Goal: Transaction & Acquisition: Obtain resource

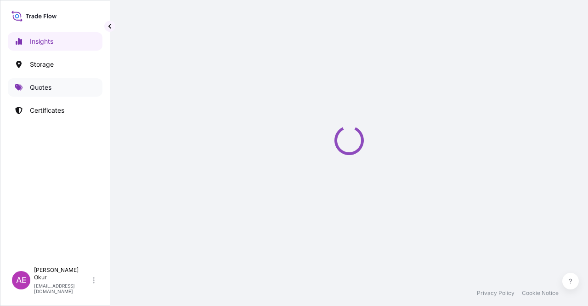
click at [51, 91] on link "Quotes" at bounding box center [55, 87] width 95 height 18
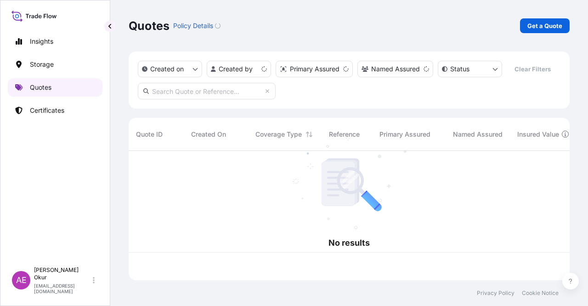
scroll to position [127, 434]
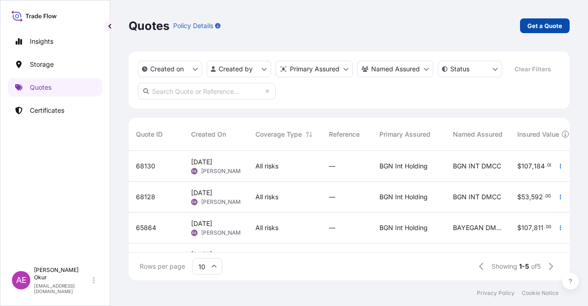
click at [531, 31] on link "Get a Quote" at bounding box center [545, 25] width 50 height 15
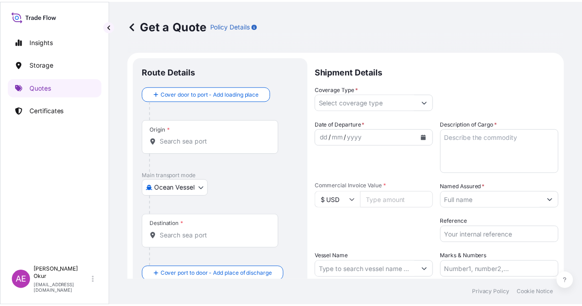
scroll to position [15, 0]
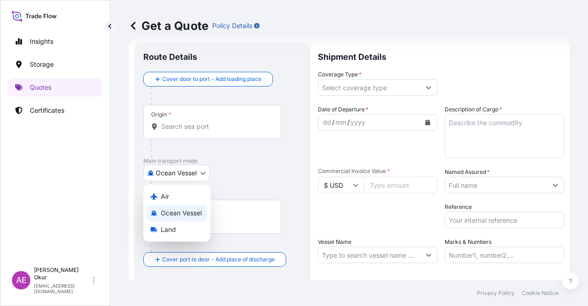
click at [196, 178] on body "Insights Storage Quotes Certificates AE Alp Eren Okur alperen.okur@polarisbroke…" at bounding box center [294, 153] width 588 height 306
click at [178, 235] on div "Land" at bounding box center [177, 229] width 60 height 17
select select "Land"
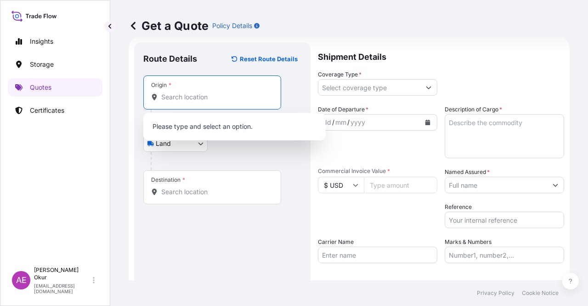
click at [192, 97] on input "Origin *" at bounding box center [215, 96] width 108 height 9
paste input "KOCAELI"
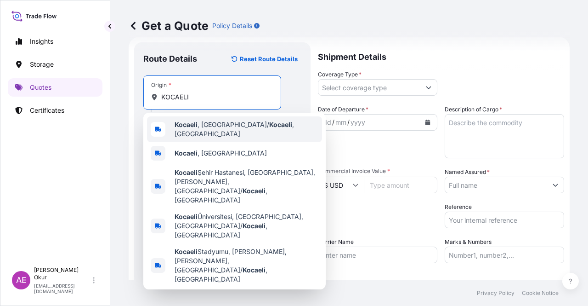
click at [210, 149] on span "Kocaeli , Türkiye" at bounding box center [221, 152] width 92 height 9
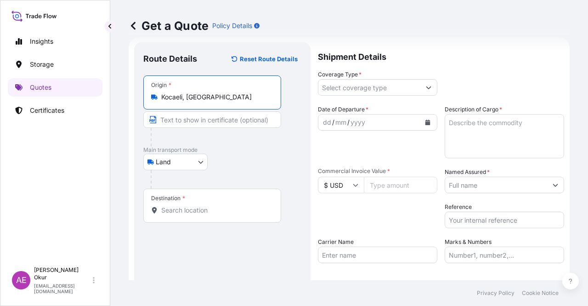
type input "Kocaeli, Türkiye"
click at [196, 122] on input "Text to appear on certificate" at bounding box center [212, 119] width 138 height 17
paste input "KOCAELI"
type input "KOCAELI / TURKEY"
click at [211, 200] on div "Destination *" at bounding box center [212, 205] width 138 height 34
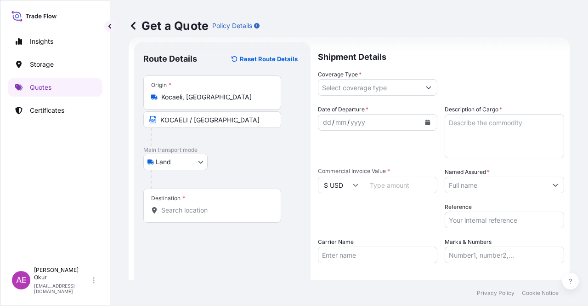
click at [211, 205] on input "Destination *" at bounding box center [215, 209] width 108 height 9
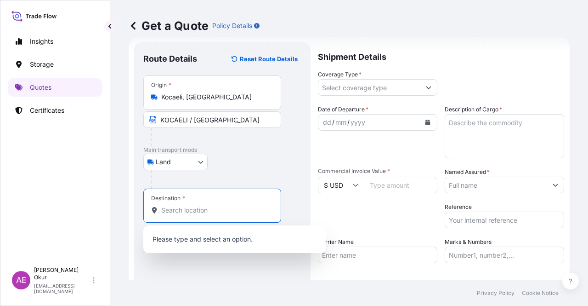
paste input "GOTZE DELCHEV"
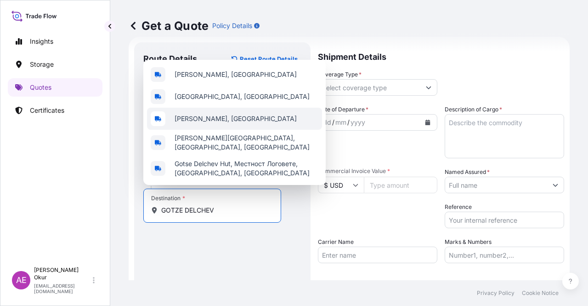
click at [242, 130] on div "Gotze Delchev, Bulgaria" at bounding box center [234, 119] width 175 height 22
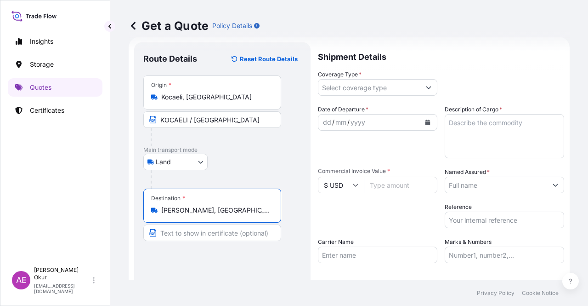
type input "Gotze Delchev, Bulgaria"
click at [211, 233] on input "Text to appear on certificate" at bounding box center [212, 232] width 138 height 17
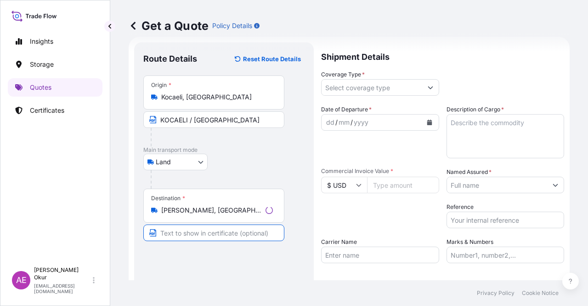
paste input "GOTZE DELCHEV"
type input "GOTZE DELCHEV / BULGARIA"
click at [349, 90] on input "Coverage Type *" at bounding box center [370, 87] width 102 height 17
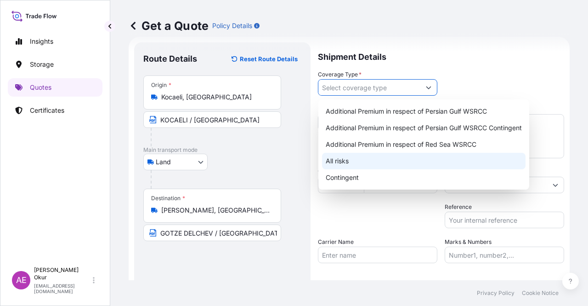
click at [345, 162] on div "All risks" at bounding box center [424, 161] width 204 height 17
type input "All risks"
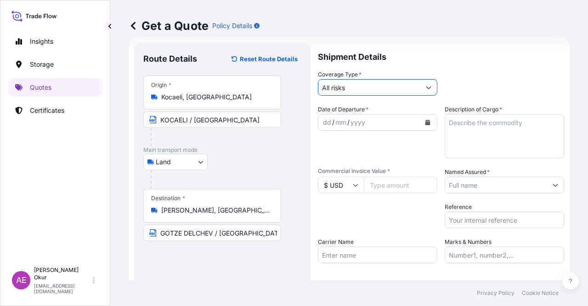
click at [324, 121] on div "dd" at bounding box center [327, 122] width 10 height 11
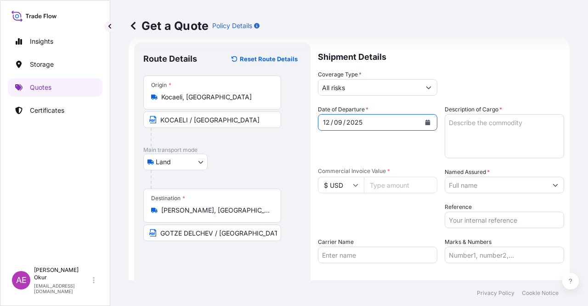
click at [478, 131] on textarea "Description of Cargo *" at bounding box center [505, 136] width 120 height 44
paste textarea "DIOCTYL TEREPHTHALATE"
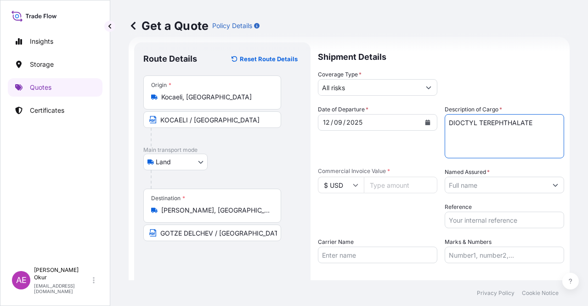
type textarea "DIOCTYL TEREPHTHALATE"
click at [353, 182] on input "$ USD" at bounding box center [341, 185] width 46 height 17
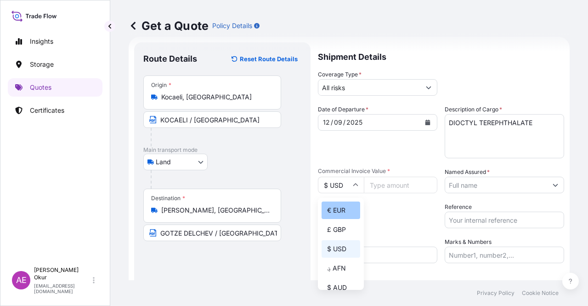
click at [342, 216] on div "€ EUR" at bounding box center [341, 209] width 39 height 17
type input "€ EUR"
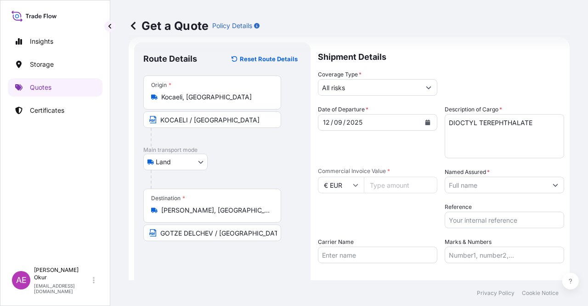
click at [405, 177] on input "Commercial Invoice Value *" at bounding box center [401, 185] width 74 height 17
paste input "28512"
type input "28512"
click at [494, 186] on input "Named Assured *" at bounding box center [496, 185] width 102 height 17
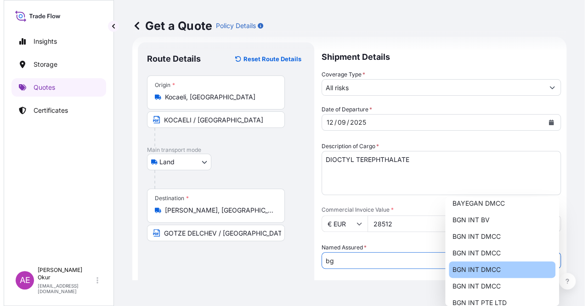
scroll to position [0, 0]
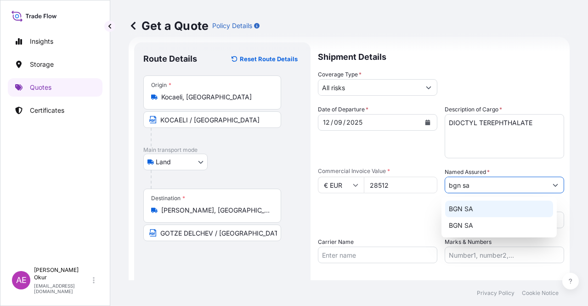
click at [476, 204] on div "BGN SA" at bounding box center [499, 208] width 108 height 17
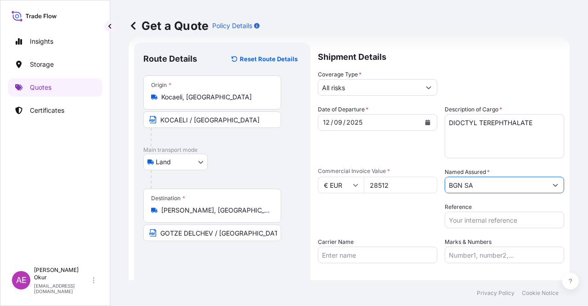
type input "BGN SA"
click at [445, 255] on input "Marks & Numbers" at bounding box center [505, 254] width 120 height 17
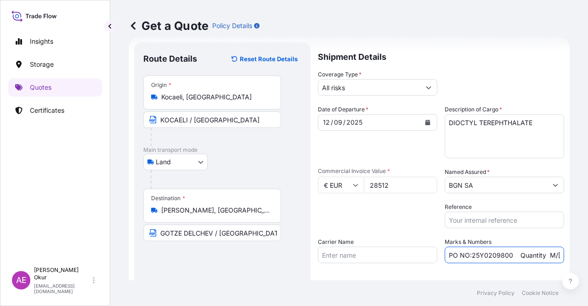
drag, startPoint x: 506, startPoint y: 255, endPoint x: 469, endPoint y: 257, distance: 37.3
click at [469, 257] on input "PO NO:25Y0209800 Quantity M/Tonn: 30.020,99 Premium: USD 2.597,27" at bounding box center [505, 254] width 120 height 17
paste input "09000042"
drag, startPoint x: 498, startPoint y: 253, endPoint x: 548, endPoint y: 254, distance: 50.1
click at [548, 254] on input "PO NO:2509000042 Quantity M/Tonn: 30.020,99 Premium: USD 2.597,27" at bounding box center [505, 254] width 120 height 17
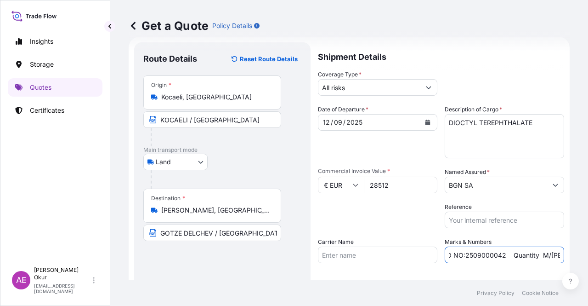
click at [522, 254] on input "PO NO:2509000042 Quantity M/Tonn: 30.020,99 Premium: USD 2.597,27" at bounding box center [505, 254] width 120 height 17
drag, startPoint x: 534, startPoint y: 253, endPoint x: 574, endPoint y: 252, distance: 39.5
click at [574, 252] on div "Get a Quote Policy Details Route Details Reset Route Details Place of loading R…" at bounding box center [349, 140] width 478 height 280
click at [512, 256] on input "PO NO:2509000042 Quantity M/Tonn: 30.020,99 Premium: USD 2.597,27" at bounding box center [505, 254] width 120 height 17
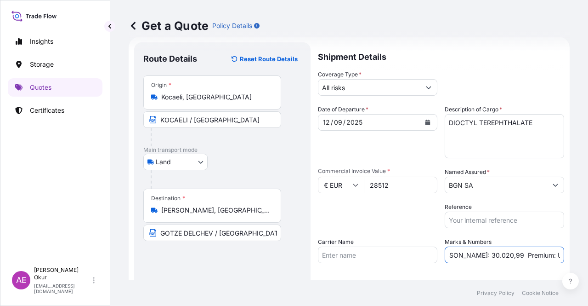
drag, startPoint x: 449, startPoint y: 257, endPoint x: 479, endPoint y: 256, distance: 29.9
click at [479, 256] on input "PO NO:2509000042 Quantity M/Tonn: 30.020,99 Premium: USD 2.597,27" at bounding box center [505, 254] width 120 height 17
paste input "24,000"
drag, startPoint x: 526, startPoint y: 256, endPoint x: 588, endPoint y: 254, distance: 62.1
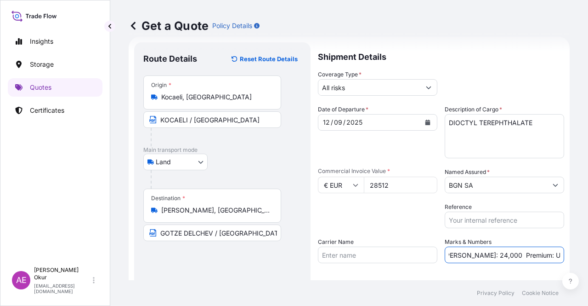
click at [588, 254] on div "Get a Quote Policy Details Route Details Reset Route Details Place of loading R…" at bounding box center [349, 140] width 478 height 280
click at [496, 253] on input "PO NO:2509000042 Quantity M/Tonn: 24,000 Premium: USD 2.597,27" at bounding box center [505, 254] width 120 height 17
click at [521, 250] on input "PO NO:2509000042 Quantity M/Tonn: 24,000 Premium: USD 2.597,27" at bounding box center [505, 254] width 120 height 17
drag, startPoint x: 527, startPoint y: 251, endPoint x: 514, endPoint y: 253, distance: 13.2
click at [514, 253] on input "PO NO:2509000042 Quantity M/Tonn: 24,000 Premium: USD 2.597,27" at bounding box center [505, 254] width 120 height 17
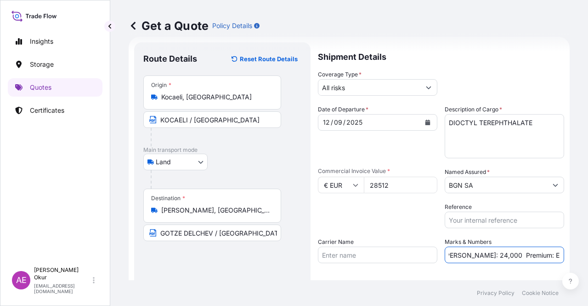
scroll to position [0, 103]
drag, startPoint x: 539, startPoint y: 254, endPoint x: 588, endPoint y: 261, distance: 49.6
click at [588, 261] on div "Get a Quote Policy Details Route Details Reset Route Details Place of loading R…" at bounding box center [349, 140] width 478 height 280
paste input "3,14"
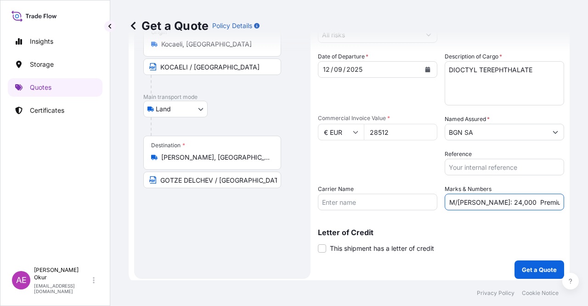
scroll to position [71, 0]
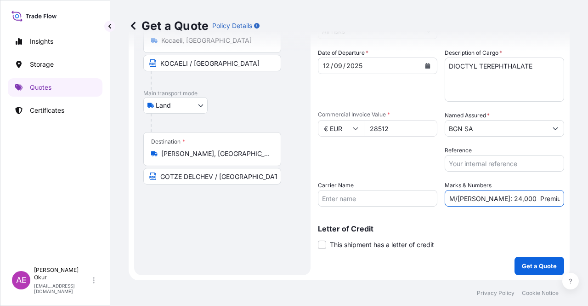
type input "PO NO:2509000042 Quantity M/Tonn: 24,000 Premium: EUR 3,14"
click at [519, 271] on button "Get a Quote" at bounding box center [540, 266] width 50 height 18
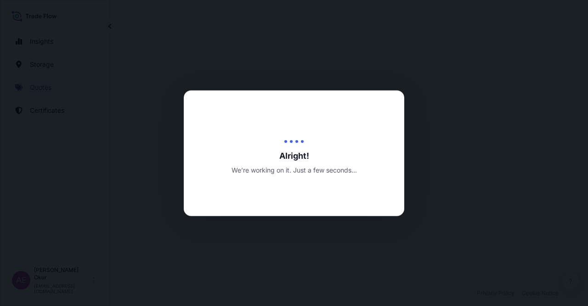
select select "Land"
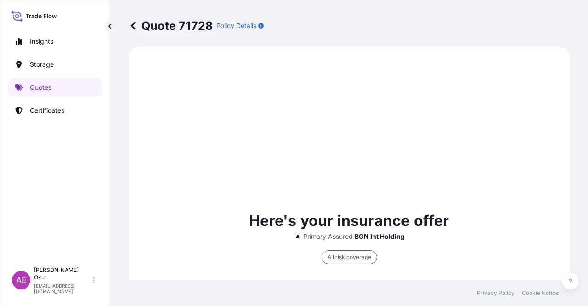
scroll to position [544, 0]
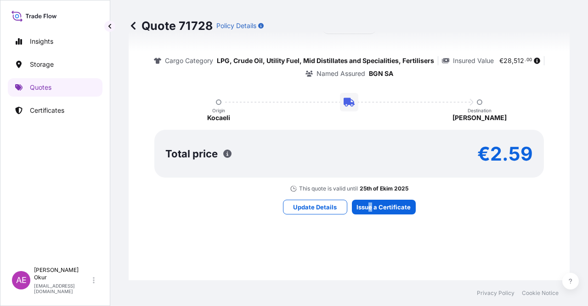
click at [367, 196] on div "Here's your insurance offer Primary Assured BGN Int Holding All risk coverage C…" at bounding box center [350, 96] width 416 height 535
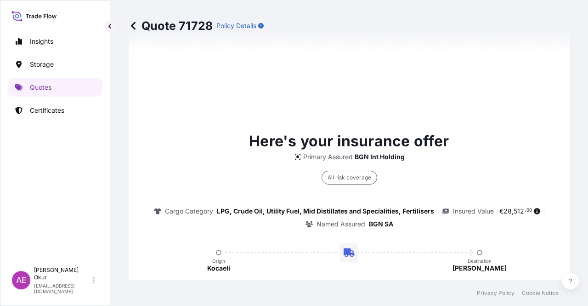
type input "25/09/2025"
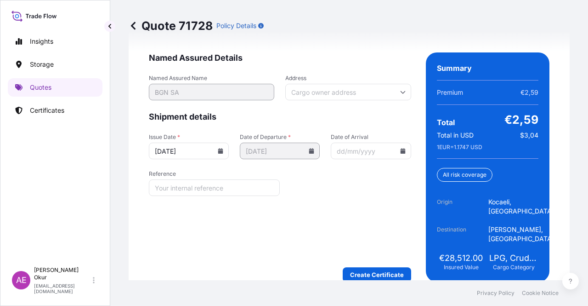
scroll to position [1241, 0]
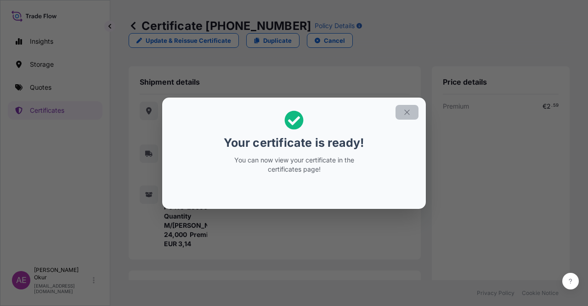
click at [399, 109] on button "button" at bounding box center [407, 112] width 23 height 15
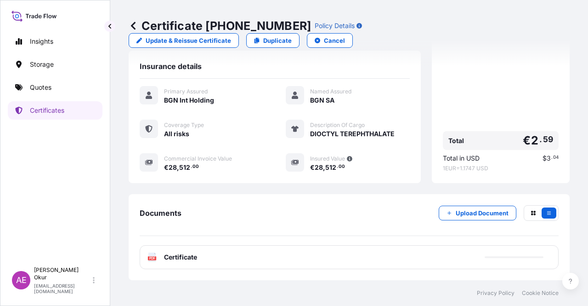
scroll to position [221, 0]
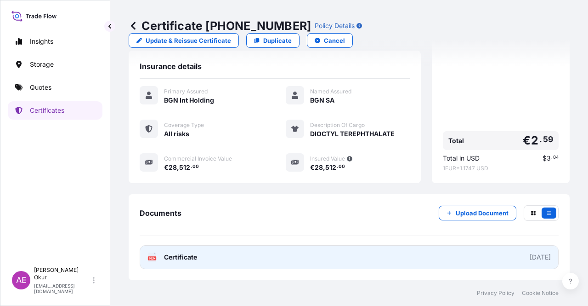
click at [184, 253] on span "Certificate" at bounding box center [180, 256] width 33 height 9
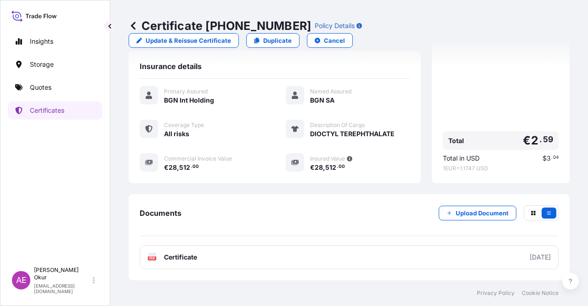
drag, startPoint x: 87, startPoint y: 101, endPoint x: 77, endPoint y: 93, distance: 12.8
click at [87, 100] on div "Insights Storage Quotes Certificates" at bounding box center [55, 143] width 95 height 238
click at [76, 91] on link "Quotes" at bounding box center [55, 87] width 95 height 18
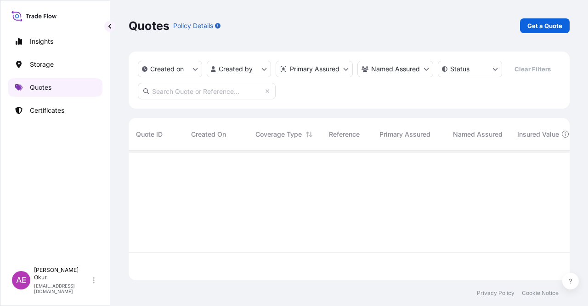
scroll to position [127, 434]
click at [549, 24] on p "Get a Quote" at bounding box center [545, 25] width 35 height 9
select select "Ocean Vessel"
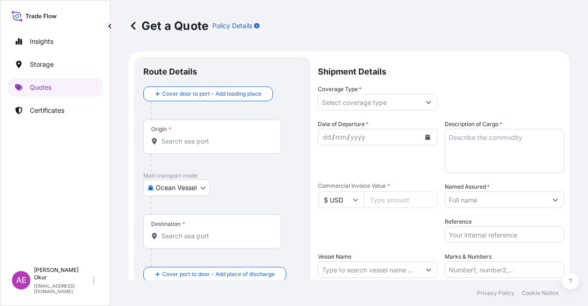
scroll to position [15, 0]
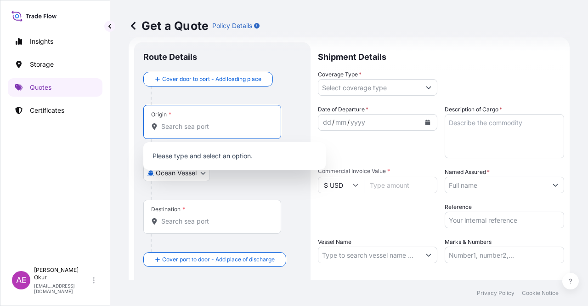
drag, startPoint x: 200, startPoint y: 130, endPoint x: 208, endPoint y: 136, distance: 10.3
click at [200, 130] on input "Origin *" at bounding box center [215, 126] width 108 height 9
paste input "KOCAELI"
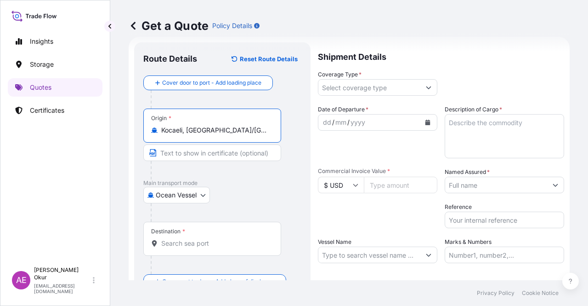
type input "Kocaeli, İzmit/Kocaeli, Türkiye"
click at [211, 158] on input "Text to appear on certificate" at bounding box center [212, 152] width 138 height 17
paste input "KOCAELI"
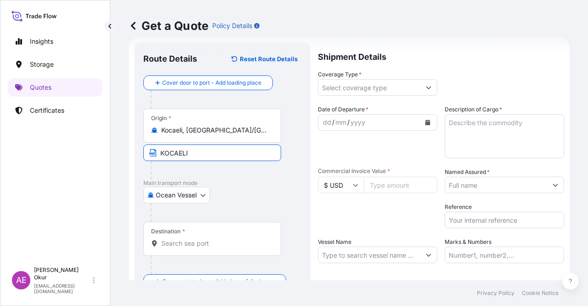
type input "KOCAELI / TURKEY"
click at [195, 232] on div "Destination *" at bounding box center [212, 239] width 138 height 34
click at [195, 239] on input "Destination *" at bounding box center [215, 243] width 108 height 9
paste input "LEIXOES"
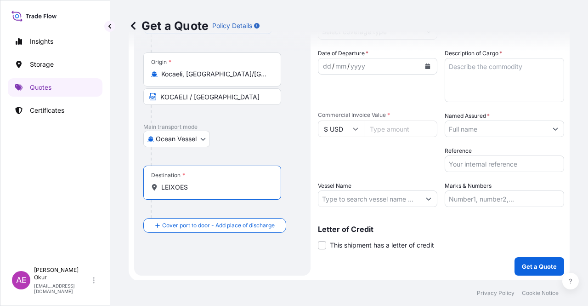
scroll to position [71, 0]
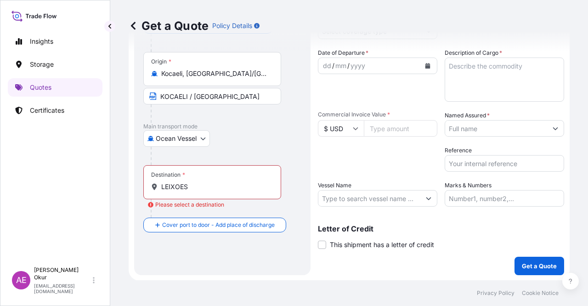
click at [233, 193] on div "Destination * LEIXOES" at bounding box center [212, 182] width 138 height 34
click at [233, 191] on input "LEIXOES" at bounding box center [215, 186] width 108 height 9
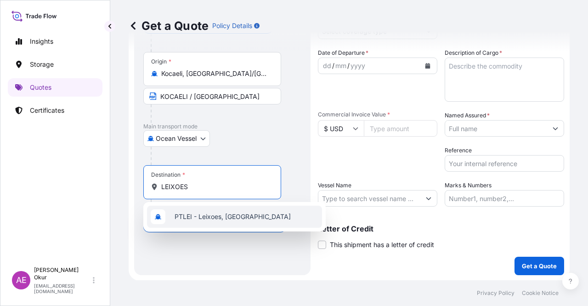
click at [238, 217] on span "PTLEI - Leixoes, Portugal" at bounding box center [233, 216] width 116 height 9
type input "PTLEI - Leixoes, Portugal"
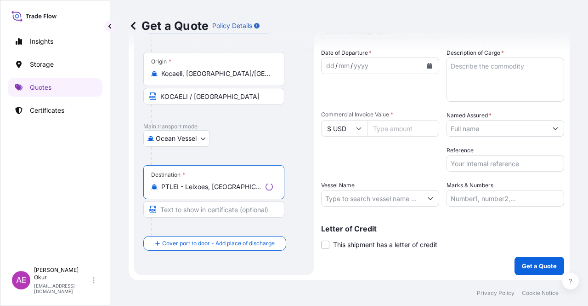
click at [226, 203] on input "Text to appear on certificate" at bounding box center [213, 209] width 141 height 17
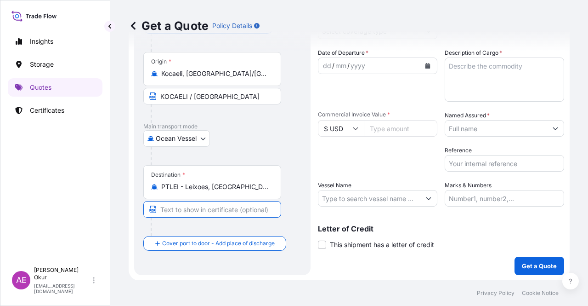
paste input "LEIXOES"
paste input "PORTUGAL"
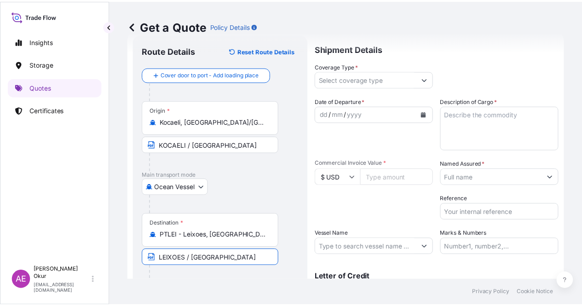
scroll to position [0, 0]
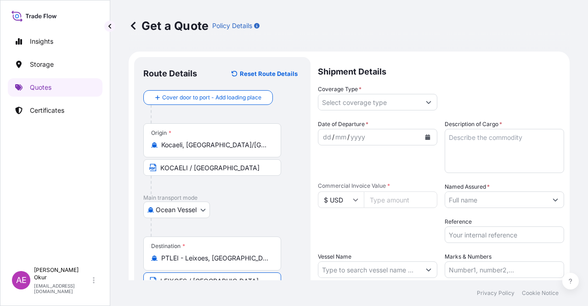
type input "LEIXOES / PORTUGAL"
click at [361, 113] on div "Shipment Details Coverage Type * Date of Departure * dd / mm / yyyy Cargo Categ…" at bounding box center [441, 201] width 246 height 289
click at [360, 105] on input "Coverage Type *" at bounding box center [370, 102] width 102 height 17
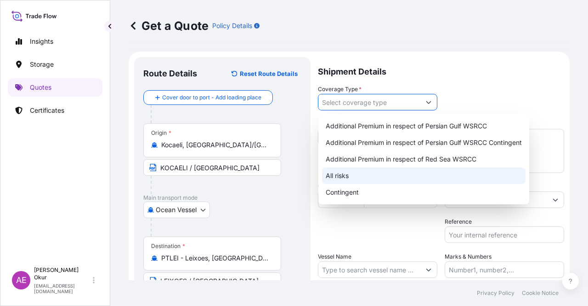
click at [345, 181] on div "All risks" at bounding box center [424, 175] width 204 height 17
type input "All risks"
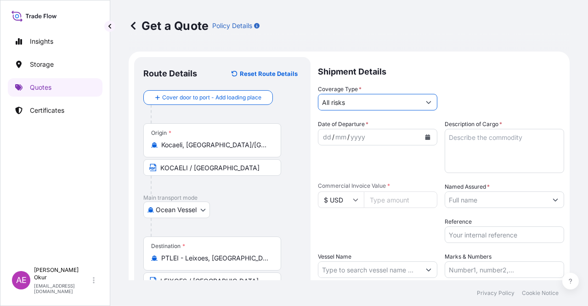
click at [323, 132] on div "dd / mm / yyyy" at bounding box center [378, 137] width 120 height 17
click at [324, 137] on div "dd" at bounding box center [327, 136] width 10 height 11
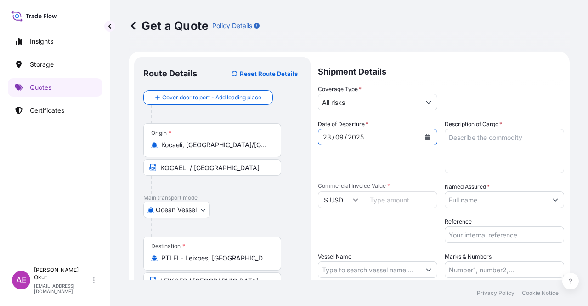
click at [489, 122] on label "Description of Cargo *" at bounding box center [473, 124] width 57 height 9
click at [489, 129] on textarea "Description of Cargo *" at bounding box center [505, 151] width 120 height 44
click at [481, 138] on textarea "Description of Cargo *" at bounding box center [505, 151] width 120 height 44
paste textarea "DIOCTYL TEREPHTHALATE"
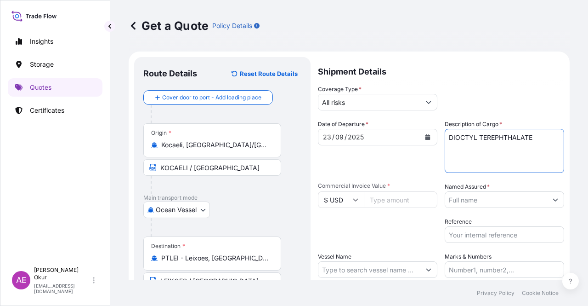
type textarea "DIOCTYL TEREPHTHALATE"
click at [320, 202] on input "$ USD" at bounding box center [341, 199] width 46 height 17
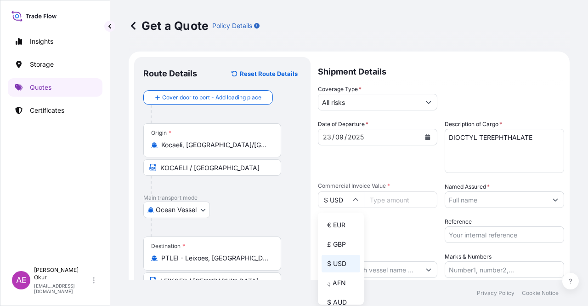
click at [335, 202] on input "$ USD" at bounding box center [341, 199] width 46 height 17
click at [344, 193] on input "$ USD" at bounding box center [341, 199] width 46 height 17
click at [347, 228] on div "€ EUR" at bounding box center [341, 224] width 39 height 17
type input "€ EUR"
click at [404, 197] on input "Commercial Invoice Value *" at bounding box center [401, 199] width 74 height 17
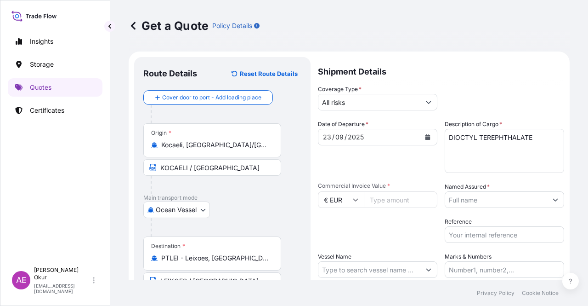
paste input "29095"
type input "29095"
click at [485, 199] on input "Named Assured *" at bounding box center [496, 199] width 102 height 17
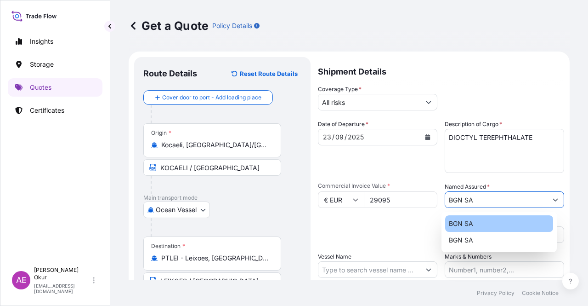
click at [482, 228] on div "BGN SA" at bounding box center [499, 223] width 108 height 17
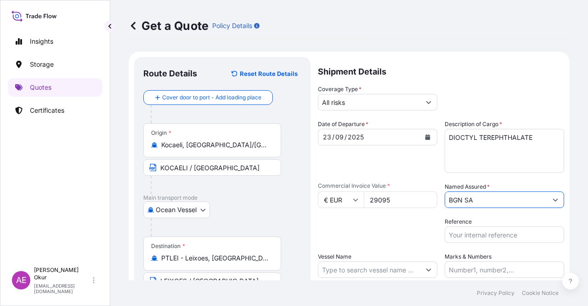
type input "BGN SA"
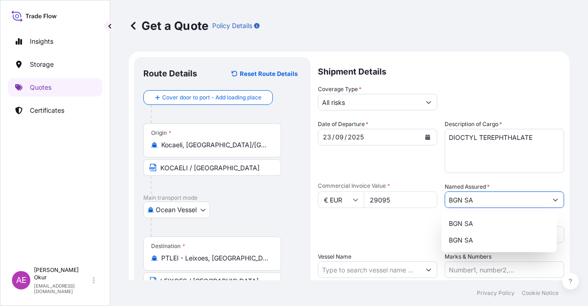
click at [353, 270] on input "Vessel Name" at bounding box center [370, 269] width 102 height 17
paste input "LICA MAERSK"
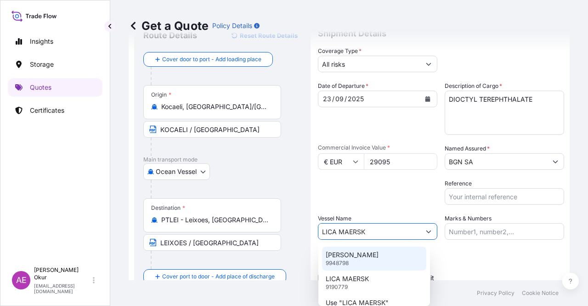
scroll to position [71, 0]
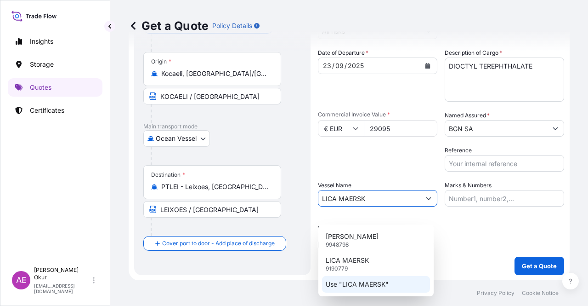
click at [372, 288] on p "Use "LICA MAERSK"" at bounding box center [357, 284] width 63 height 9
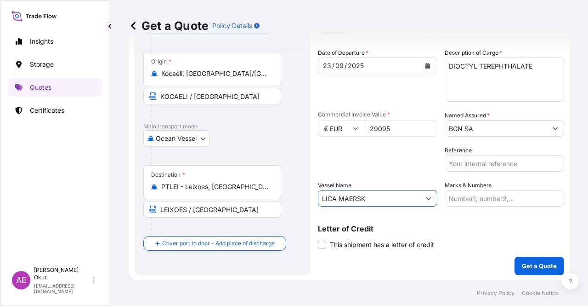
type input "LICA MAERSK"
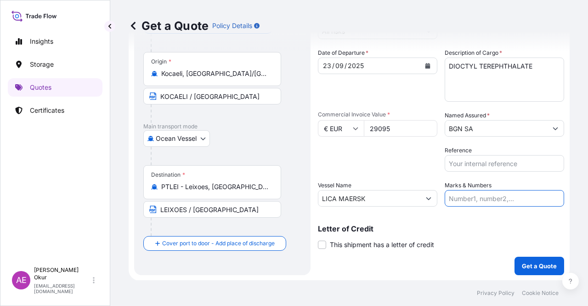
click at [458, 203] on input "Marks & Numbers" at bounding box center [505, 198] width 120 height 17
drag, startPoint x: 513, startPoint y: 198, endPoint x: 470, endPoint y: 200, distance: 42.8
click at [470, 200] on input "PO NO:25Y0209800 Quantity M/Tonn: 30.020,99 Premium: USD 2.597,27" at bounding box center [505, 198] width 120 height 17
click at [514, 199] on input "PO NO:25Y0209800 Quantity M/Tonn: 30.020,99 Premium: USD 2.597,27" at bounding box center [505, 198] width 120 height 17
drag, startPoint x: 508, startPoint y: 198, endPoint x: 469, endPoint y: 199, distance: 39.1
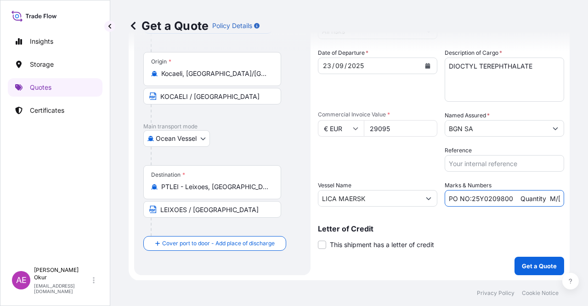
click at [469, 199] on input "PO NO:25Y0209800 Quantity M/Tonn: 30.020,99 Premium: USD 2.597,27" at bounding box center [505, 198] width 120 height 17
paste input "09000014"
drag, startPoint x: 555, startPoint y: 200, endPoint x: 581, endPoint y: 202, distance: 25.8
click at [581, 202] on div "Get a Quote Policy Details Route Details Reset Route Details Cover door to port…" at bounding box center [349, 140] width 478 height 280
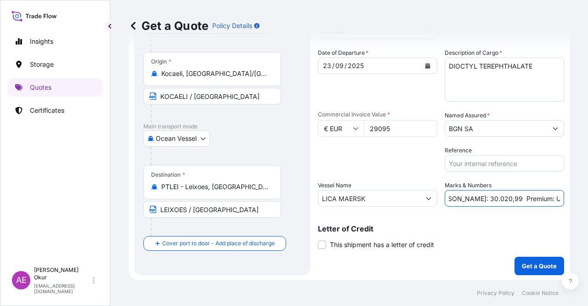
click at [508, 201] on input "PO NO:2509000014 Quantity M/Tonn: 30.020,99 Premium: USD 2.597,27" at bounding box center [505, 198] width 120 height 17
drag, startPoint x: 451, startPoint y: 198, endPoint x: 481, endPoint y: 199, distance: 30.3
click at [481, 199] on input "PO NO:2509000014 Quantity M/Tonn: 30.020,99 Premium: USD 2.597,27" at bounding box center [505, 198] width 120 height 17
paste input "23,000"
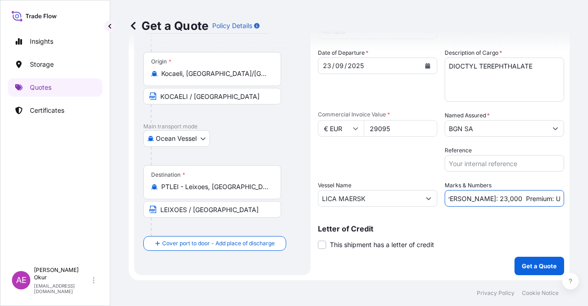
drag, startPoint x: 547, startPoint y: 196, endPoint x: 588, endPoint y: 191, distance: 41.2
click at [588, 191] on div "Get a Quote Policy Details Route Details Reset Route Details Cover door to port…" at bounding box center [349, 140] width 478 height 280
click at [540, 199] on input "PO NO:2509000014 Quantity M/Tonn: 23,000 Premium: USD 2.597,27" at bounding box center [505, 198] width 120 height 17
drag, startPoint x: 554, startPoint y: 196, endPoint x: 514, endPoint y: 200, distance: 40.6
click at [514, 200] on input "PO NO:2509000014 Quantity M/Tonn: 23,000 Premium: USD 2.597,27" at bounding box center [505, 198] width 120 height 17
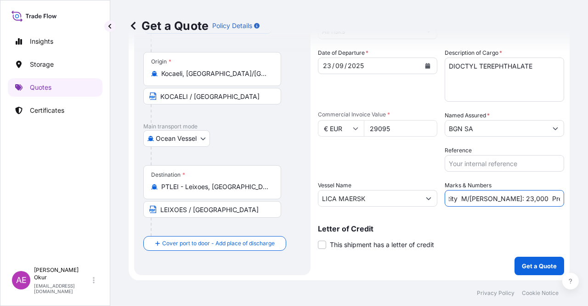
paste input "3,20"
type input "PO NO:2509000014 Quantity M/Tonn: 23,000 Premium: EUR 3,20"
click at [522, 264] on p "Get a Quote" at bounding box center [539, 265] width 35 height 9
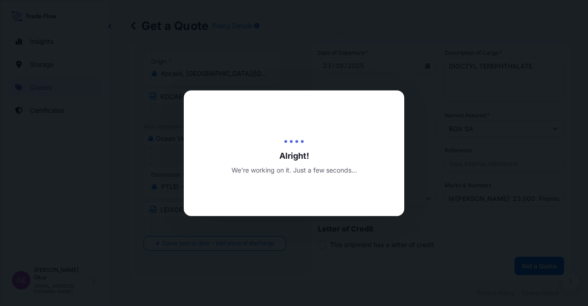
scroll to position [0, 0]
select select "Ocean Vessel"
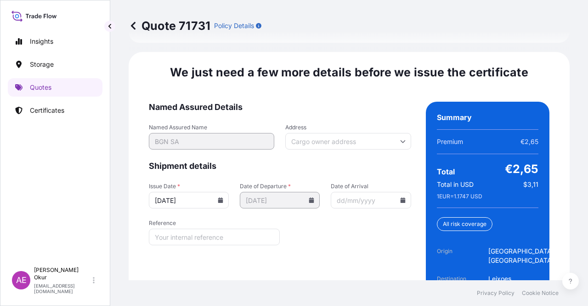
scroll to position [1223, 0]
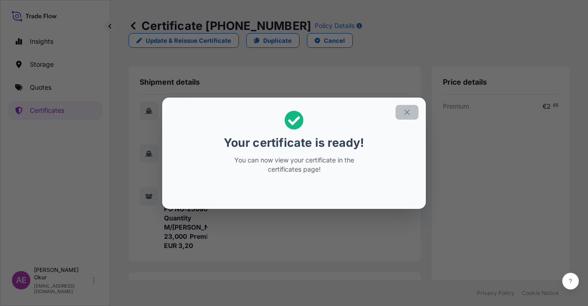
click at [413, 113] on button "button" at bounding box center [407, 112] width 23 height 15
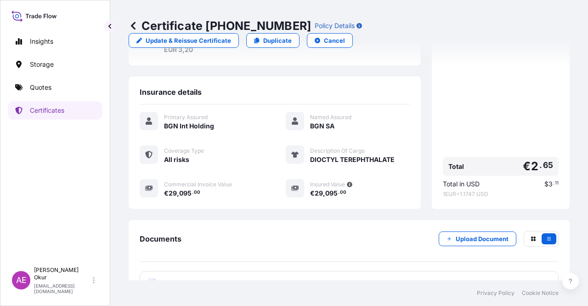
scroll to position [221, 0]
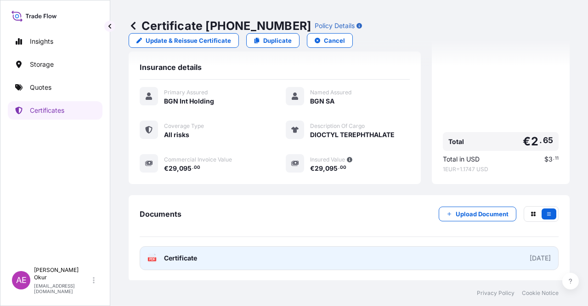
drag, startPoint x: 169, startPoint y: 274, endPoint x: 175, endPoint y: 263, distance: 12.7
click at [170, 274] on div "Documents Upload Document PDF Certificate 2025-09-25" at bounding box center [349, 238] width 441 height 86
click at [177, 258] on span "Certificate" at bounding box center [180, 257] width 33 height 9
